Goal: Task Accomplishment & Management: Use online tool/utility

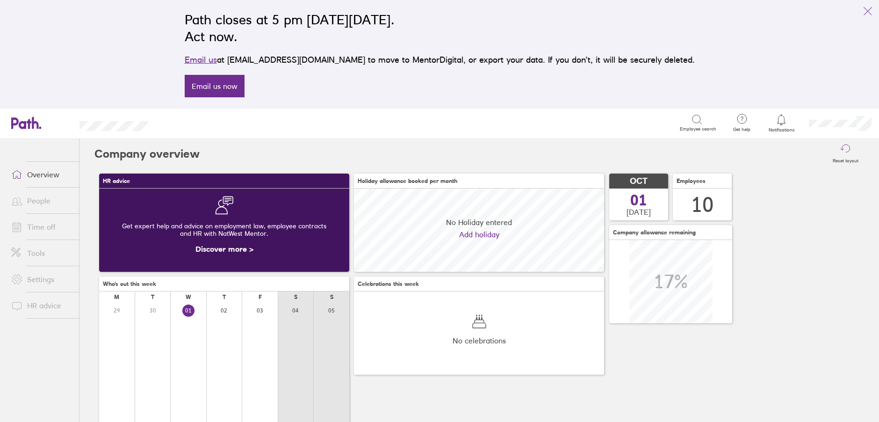
scroll to position [83, 250]
click at [34, 256] on link "Tools" at bounding box center [41, 253] width 75 height 19
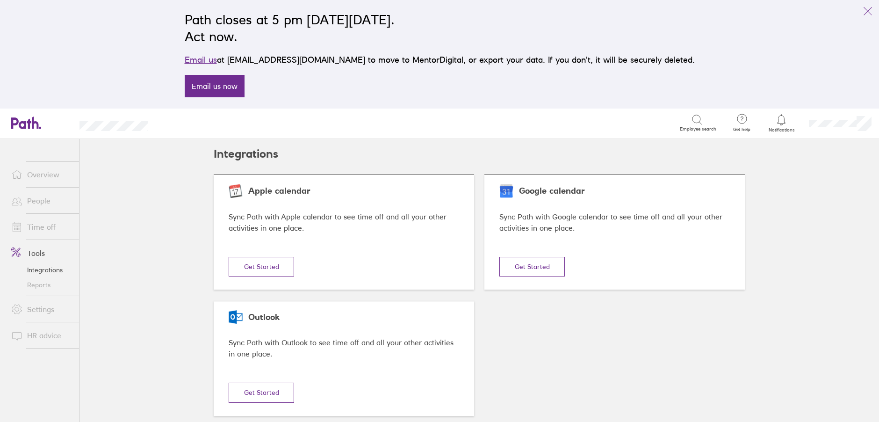
click at [36, 283] on link "Reports" at bounding box center [41, 284] width 75 height 15
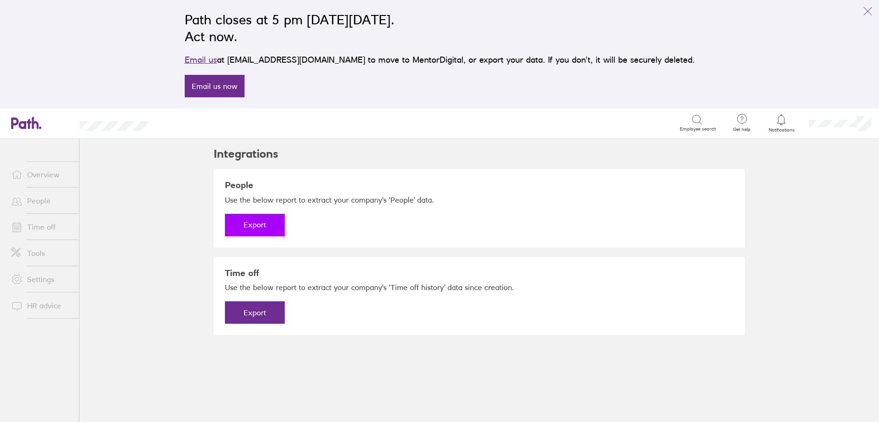
click at [246, 224] on button "Export" at bounding box center [255, 225] width 60 height 22
click at [250, 223] on link "Download" at bounding box center [255, 225] width 60 height 22
click at [250, 308] on button "Export" at bounding box center [255, 312] width 60 height 22
click at [249, 312] on link "Download" at bounding box center [255, 312] width 60 height 22
